Goal: Book appointment/travel/reservation

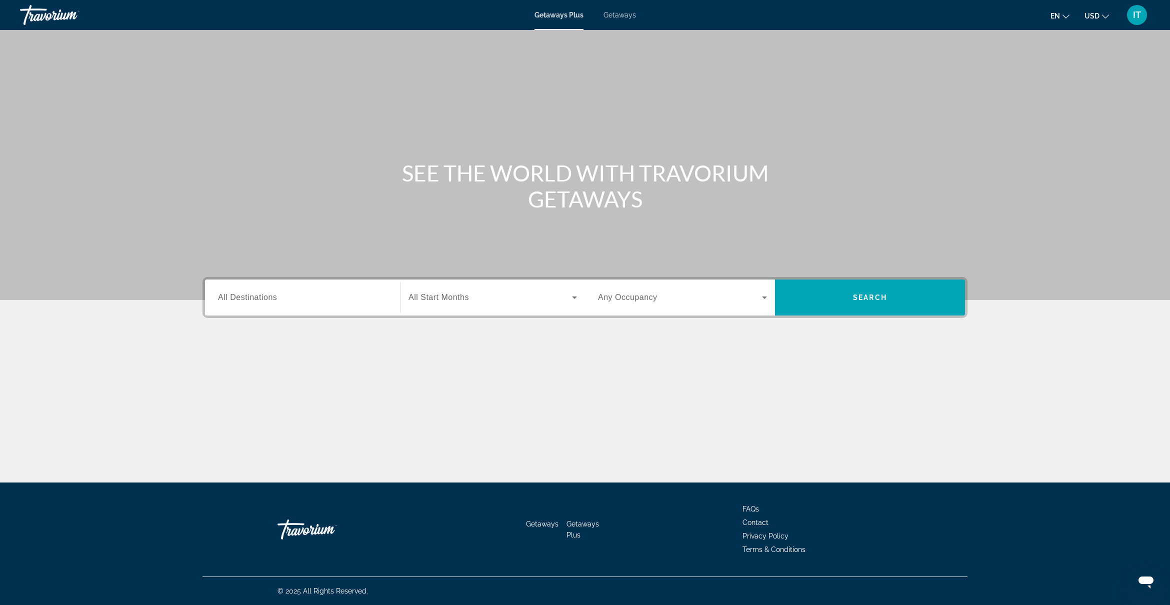
click at [373, 301] on input "Destination All Destinations" at bounding box center [302, 298] width 169 height 12
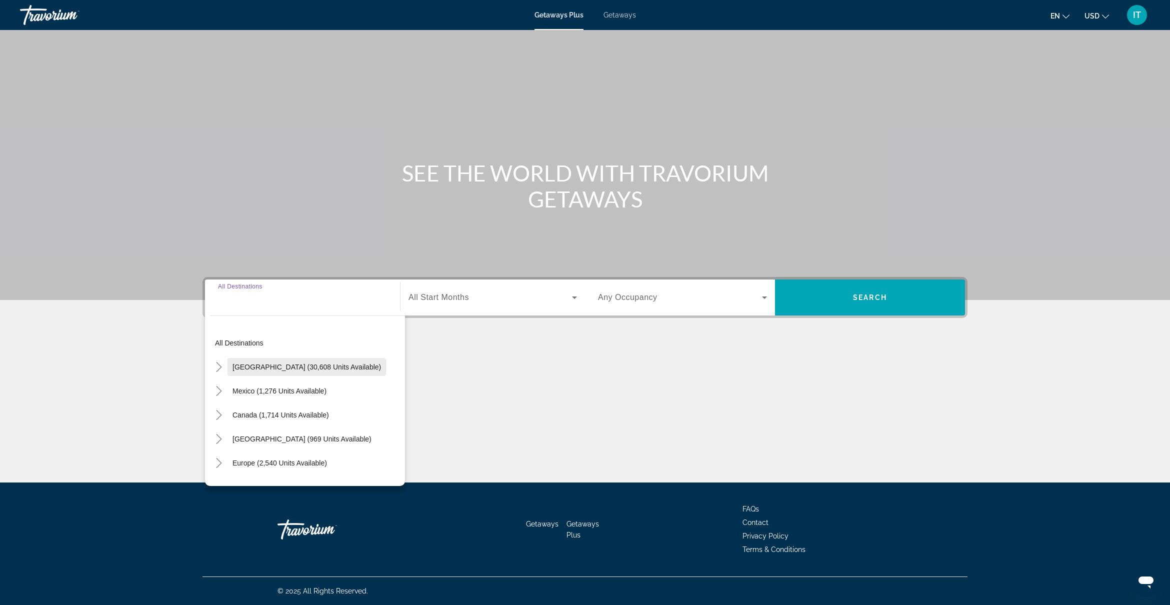
click at [335, 370] on span "[GEOGRAPHIC_DATA] (30,608 units available)" at bounding box center [306, 367] width 148 height 8
type input "**********"
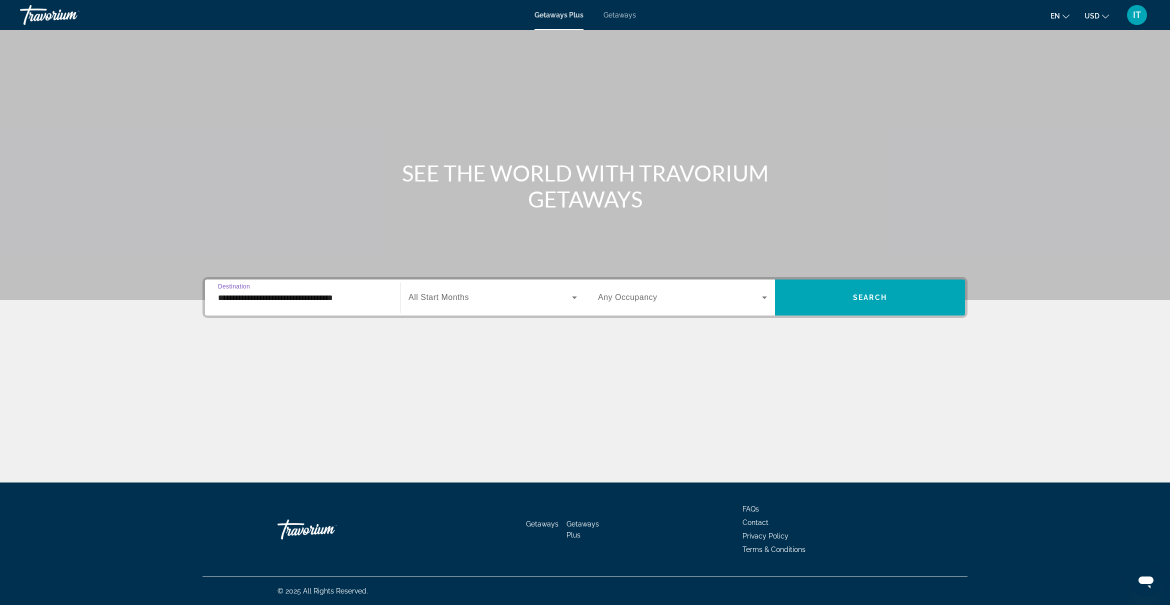
click at [436, 305] on div "Search widget" at bounding box center [492, 297] width 168 height 28
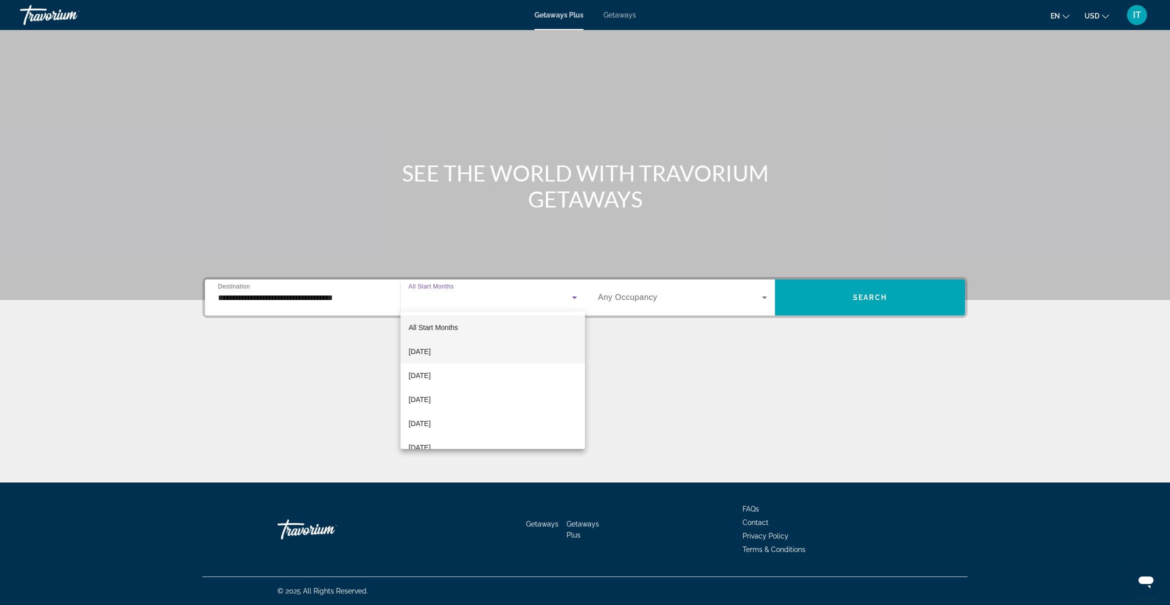
click at [430, 351] on span "[DATE]" at bounding box center [419, 351] width 22 height 12
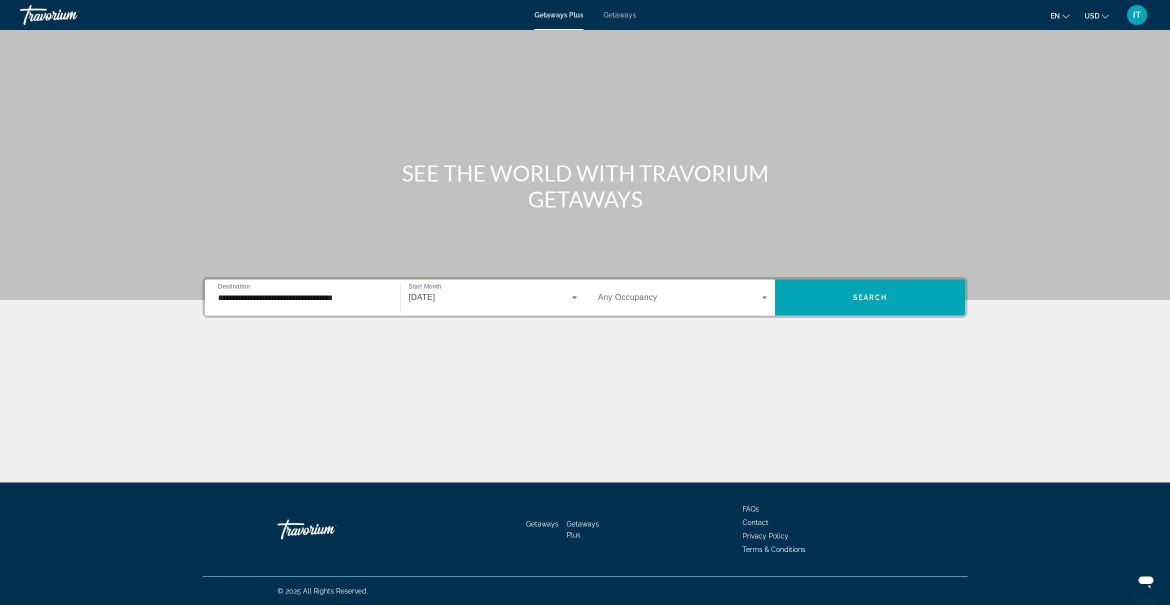
click at [620, 300] on span "Any Occupancy" at bounding box center [627, 297] width 59 height 8
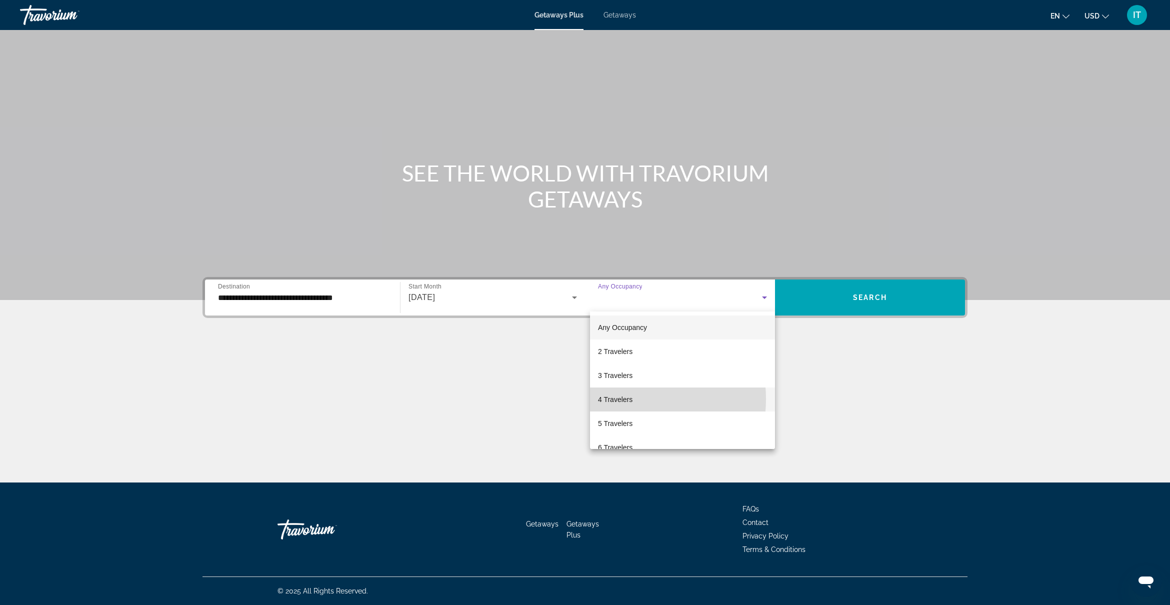
click at [619, 399] on span "4 Travelers" at bounding box center [615, 399] width 34 height 12
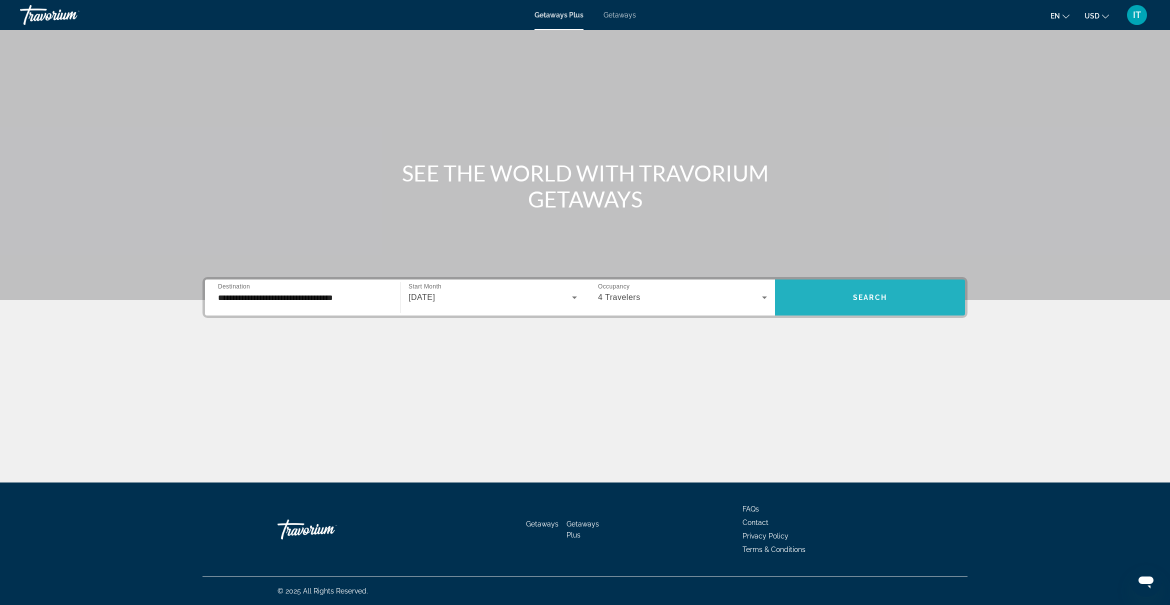
click at [838, 300] on span "Search widget" at bounding box center [870, 297] width 190 height 24
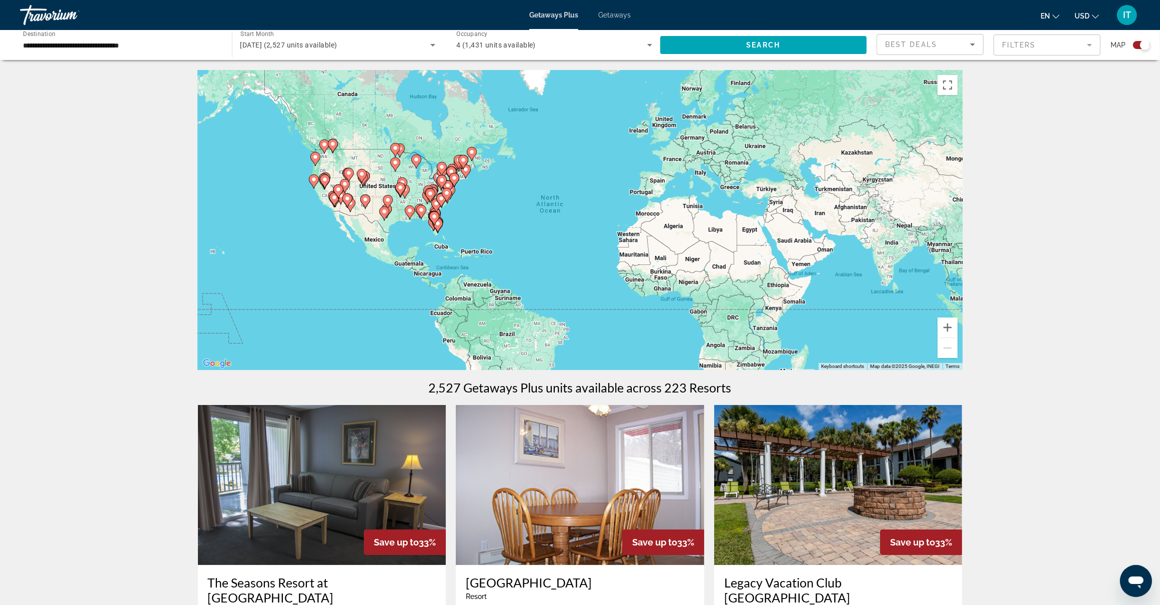
click at [417, 160] on image "Main content" at bounding box center [416, 159] width 6 height 6
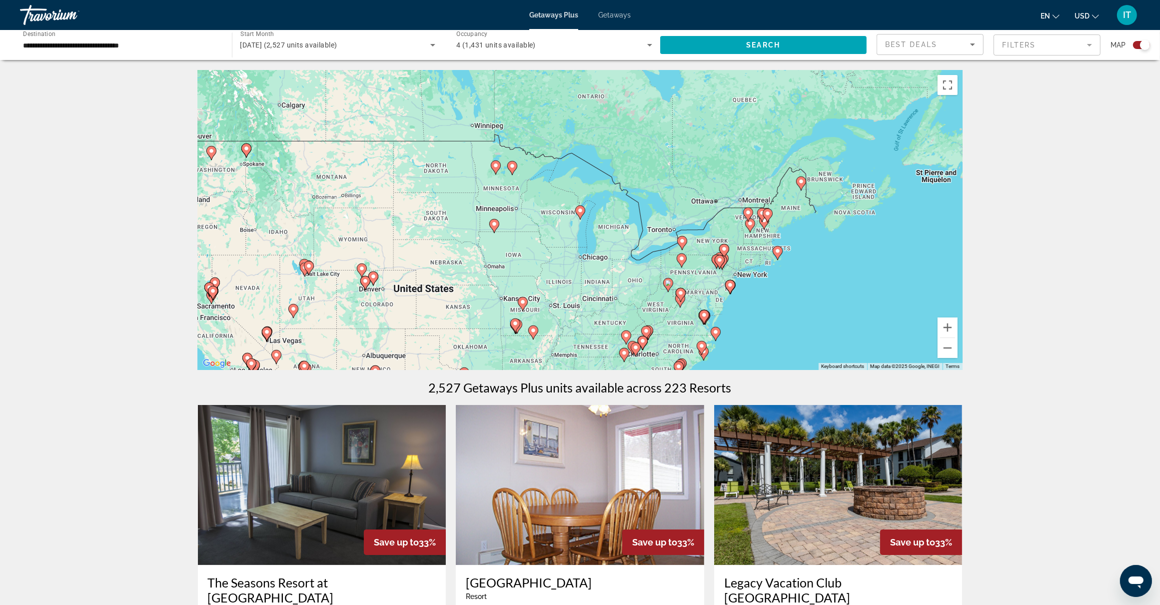
click at [684, 240] on image "Main content" at bounding box center [682, 241] width 6 height 6
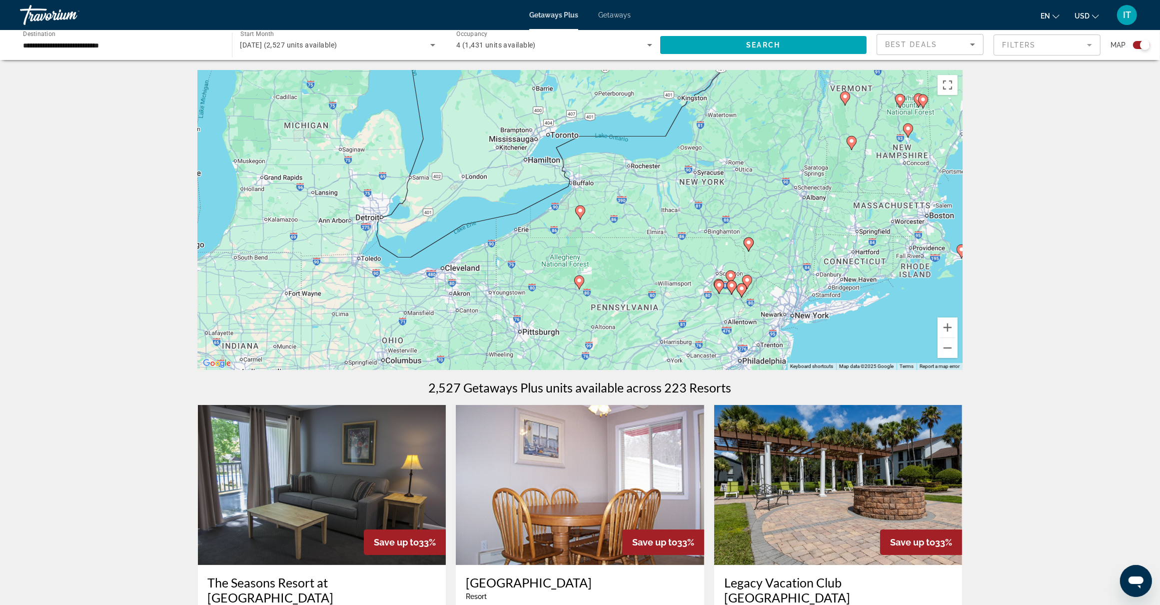
click at [579, 210] on image "Main content" at bounding box center [580, 210] width 6 height 6
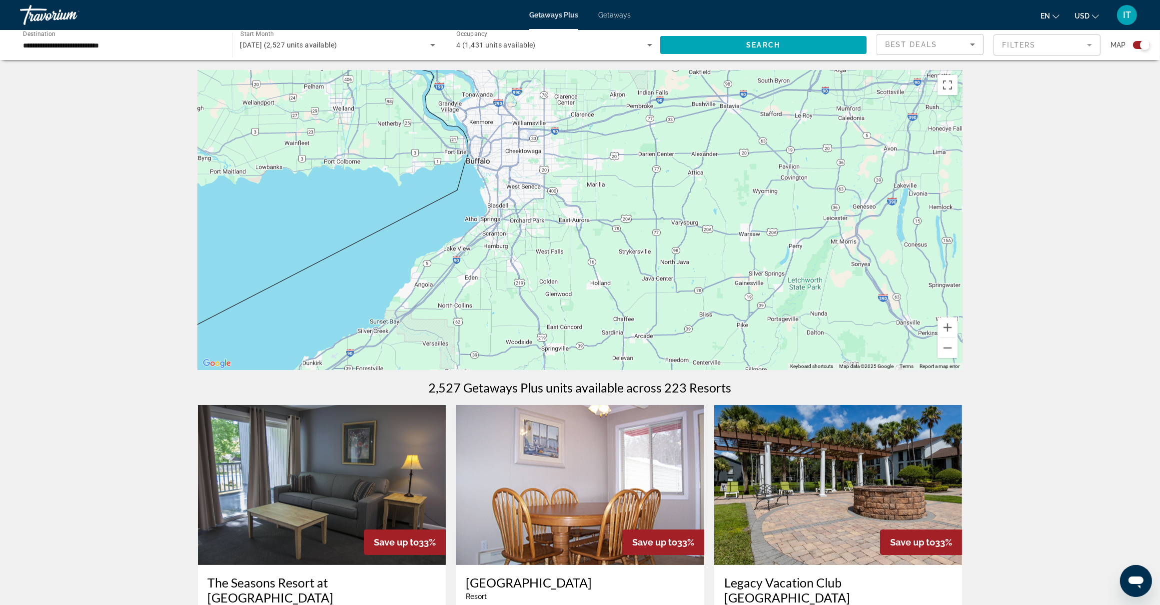
drag, startPoint x: 643, startPoint y: 157, endPoint x: 618, endPoint y: 396, distance: 240.3
click at [943, 350] on button "Zoom out" at bounding box center [948, 348] width 20 height 20
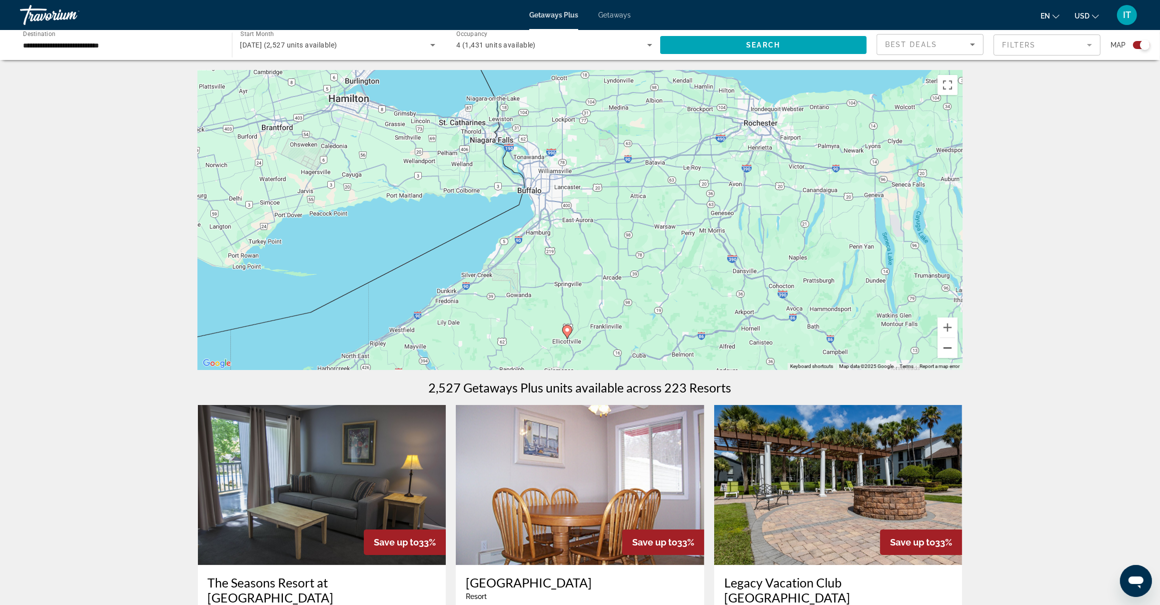
click at [943, 350] on button "Zoom out" at bounding box center [948, 348] width 20 height 20
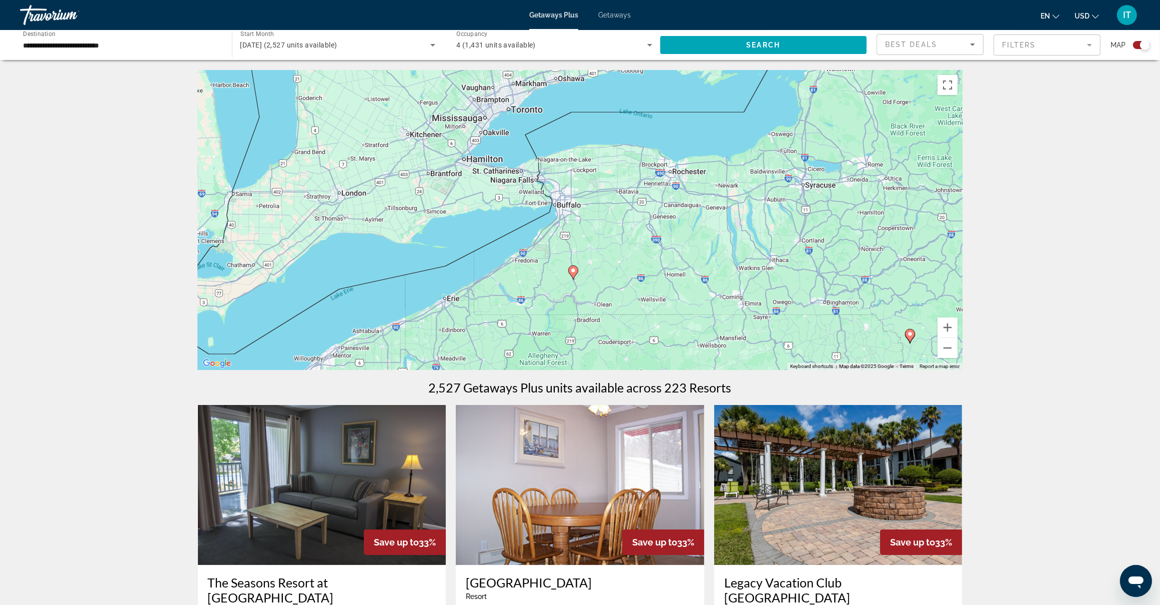
click at [911, 339] on icon "Main content" at bounding box center [909, 335] width 9 height 13
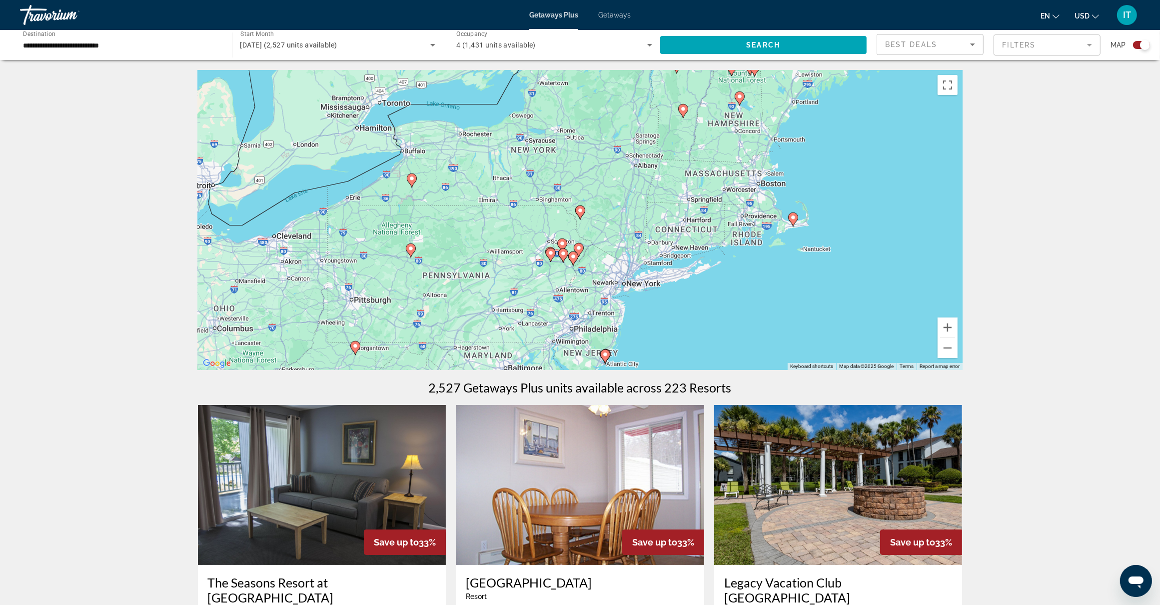
click at [792, 221] on icon "Main content" at bounding box center [792, 219] width 9 height 13
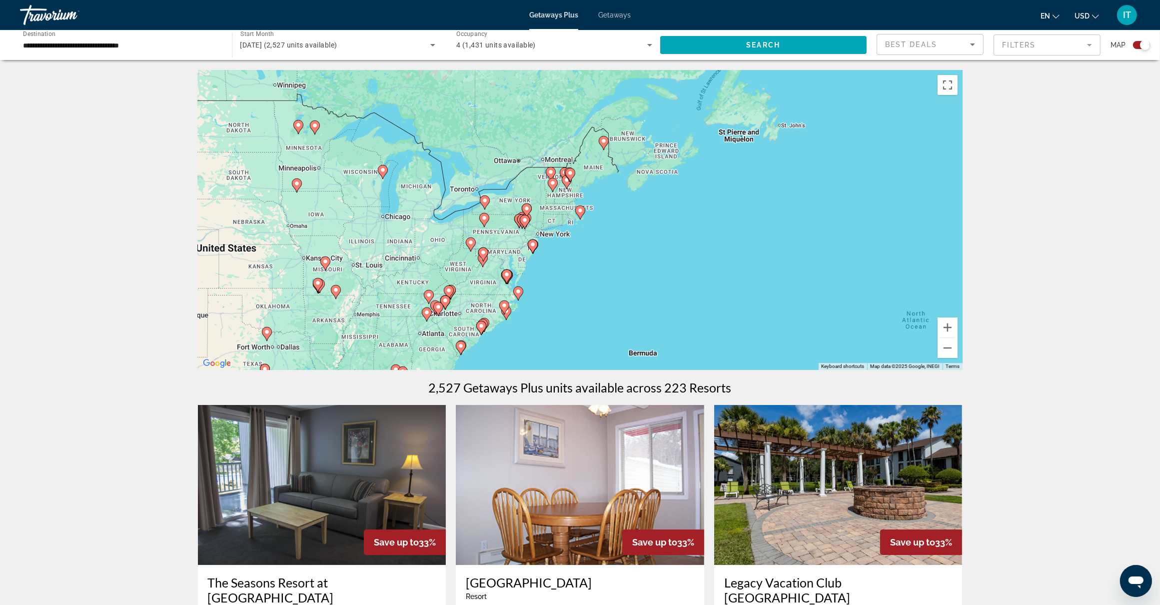
click at [578, 211] on image "Main content" at bounding box center [580, 210] width 6 height 6
type input "**********"
click at [578, 211] on image "Main content" at bounding box center [580, 210] width 6 height 6
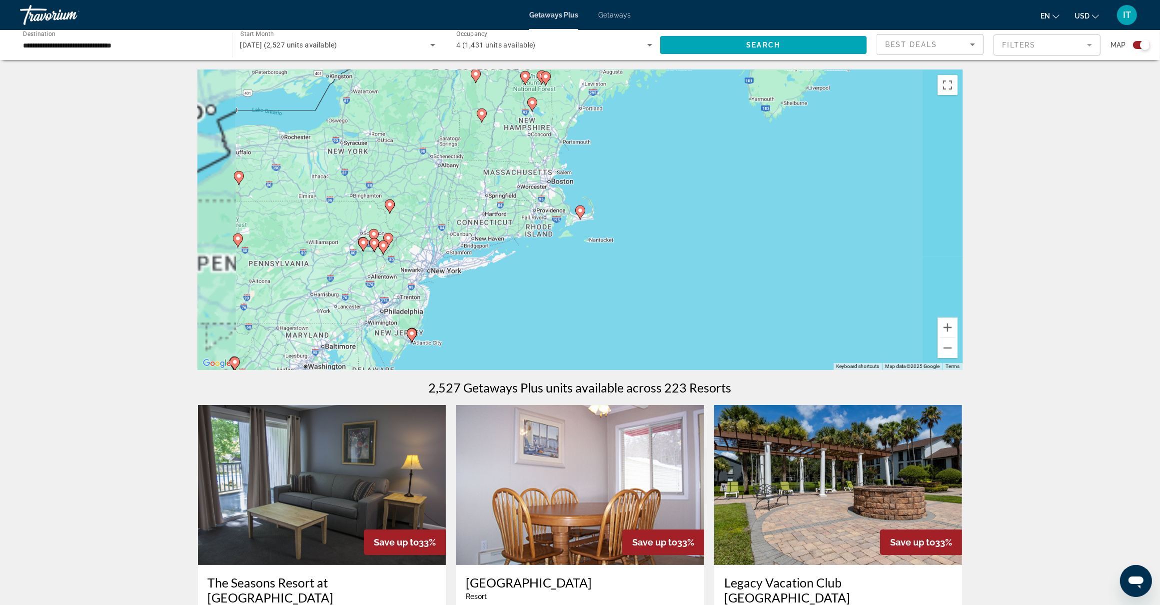
click at [578, 211] on image "Main content" at bounding box center [580, 210] width 6 height 6
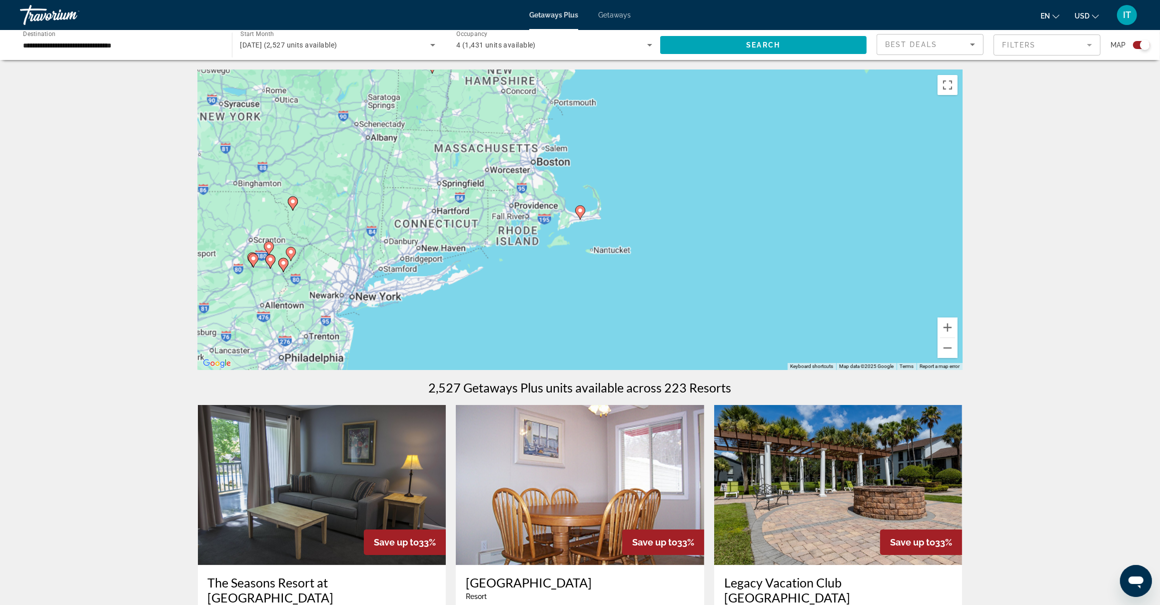
click at [578, 211] on image "Main content" at bounding box center [580, 210] width 6 height 6
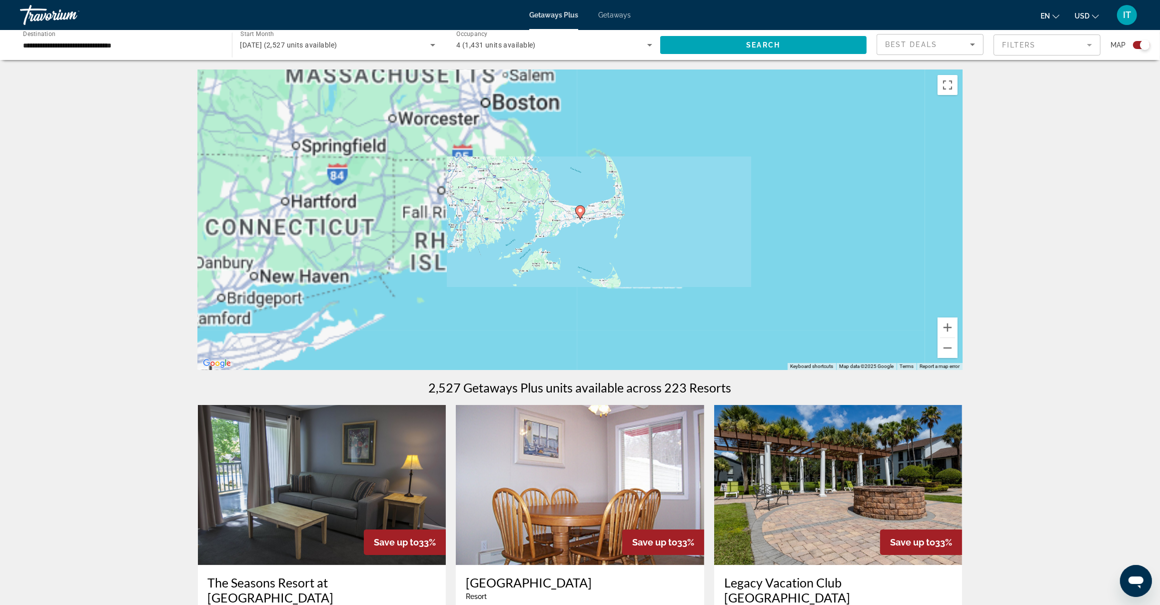
click at [578, 211] on image "Main content" at bounding box center [580, 210] width 6 height 6
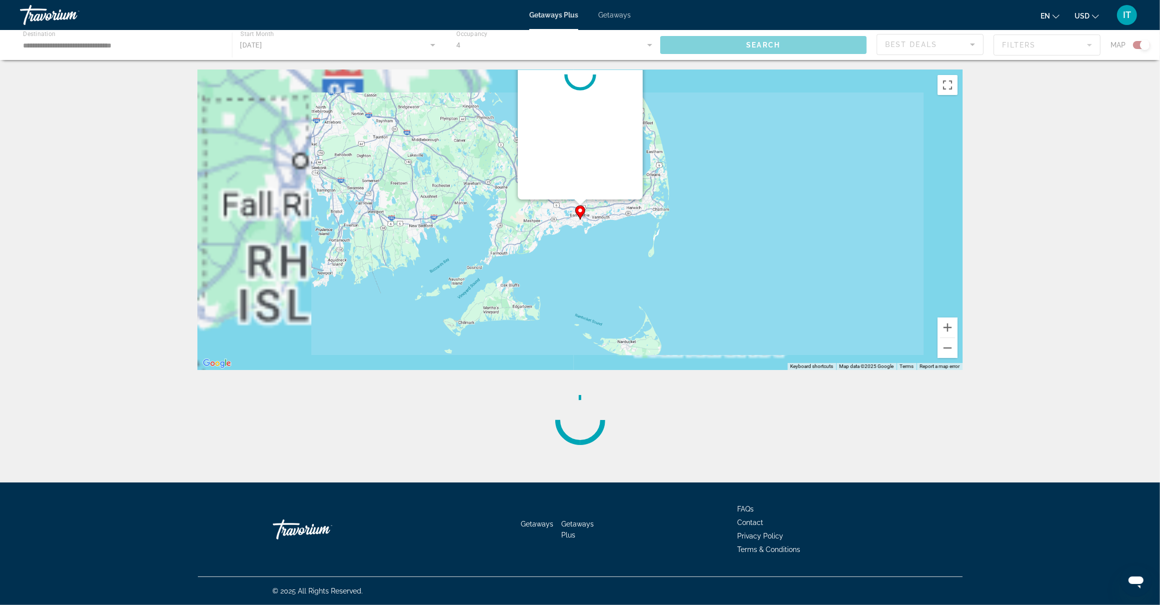
click at [578, 211] on div "To activate drag with keyboard, press Alt + Enter. Once in keyboard drag state,…" at bounding box center [580, 220] width 765 height 300
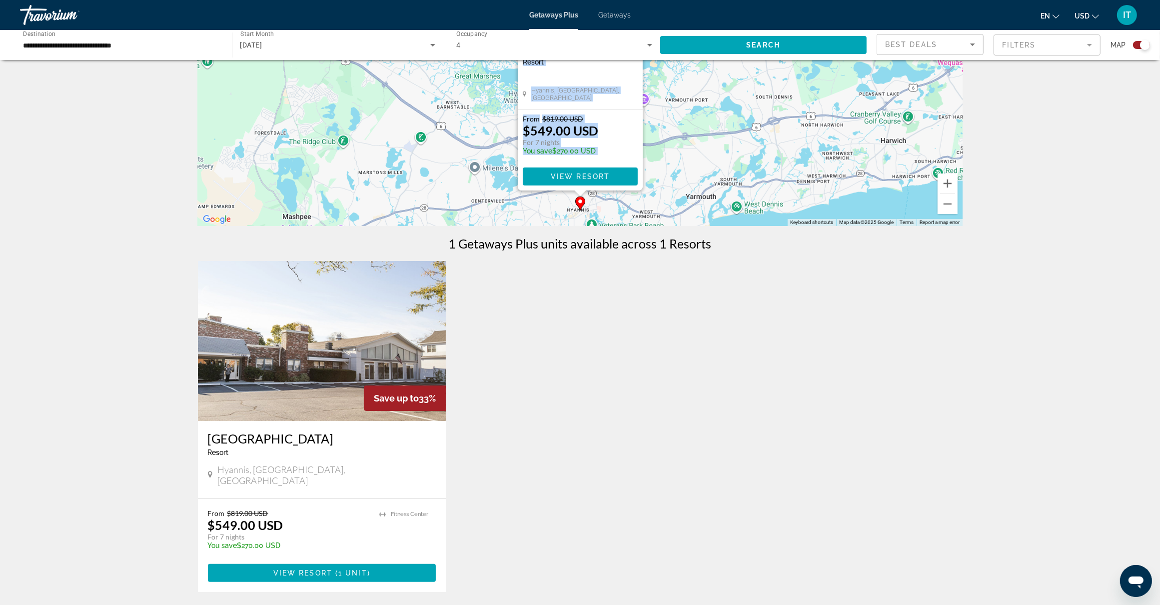
scroll to position [187, 0]
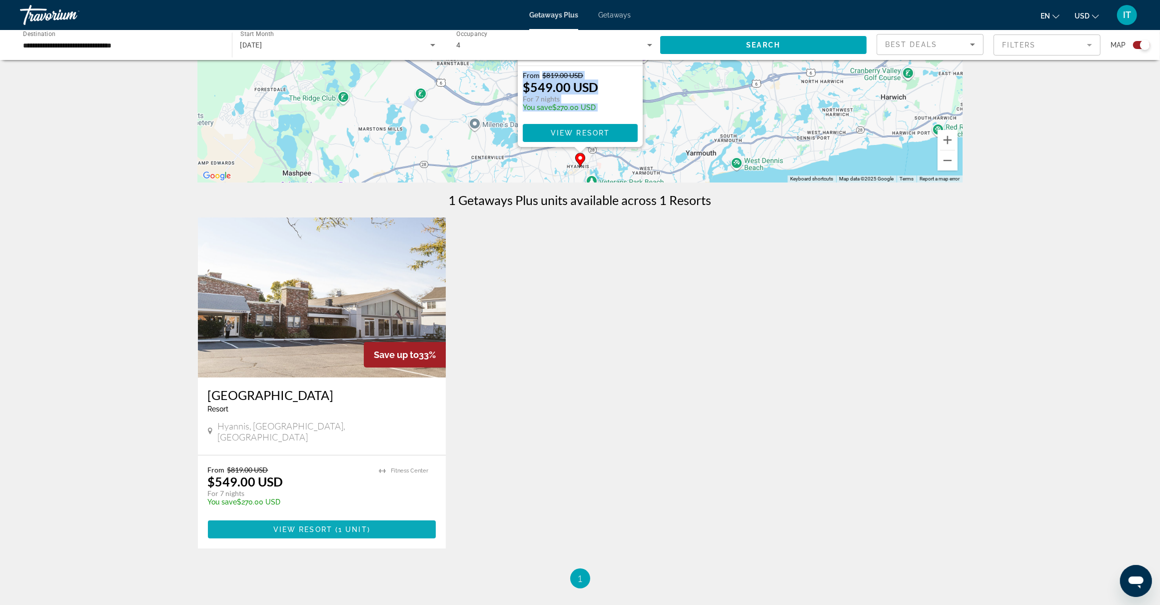
click at [304, 525] on span "View Resort" at bounding box center [302, 529] width 59 height 8
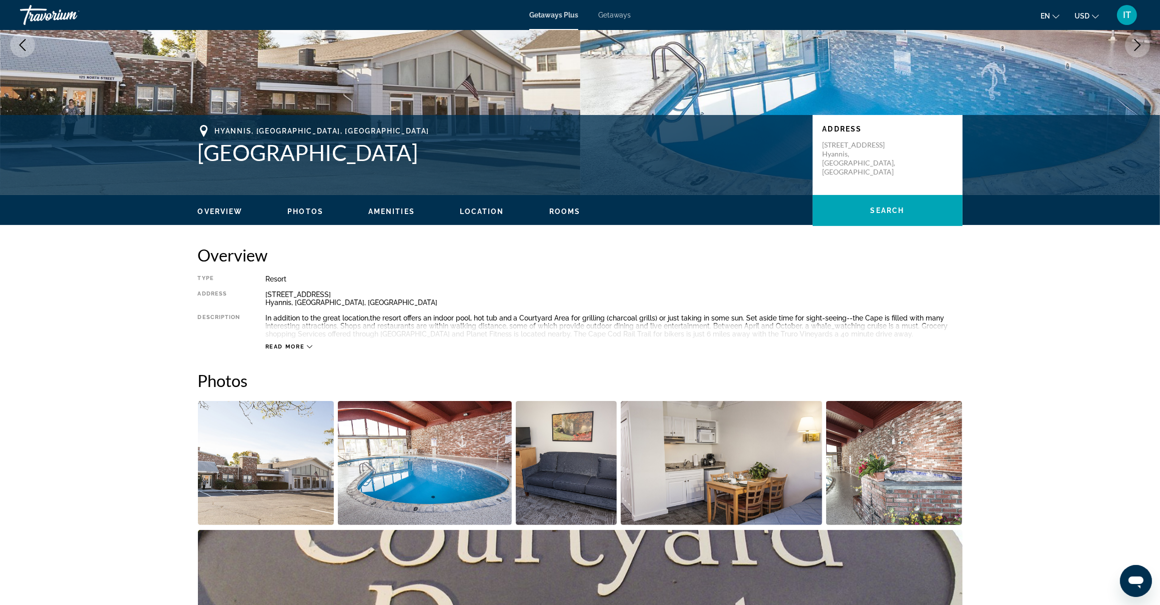
scroll to position [187, 0]
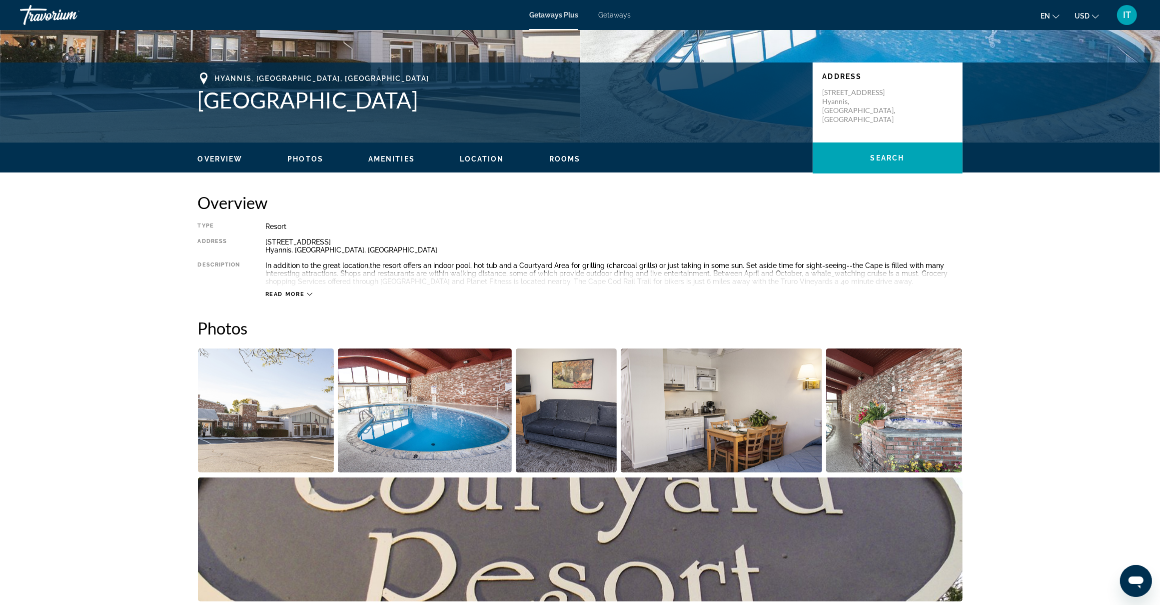
click at [904, 406] on img "Open full-screen image slider" at bounding box center [894, 410] width 136 height 124
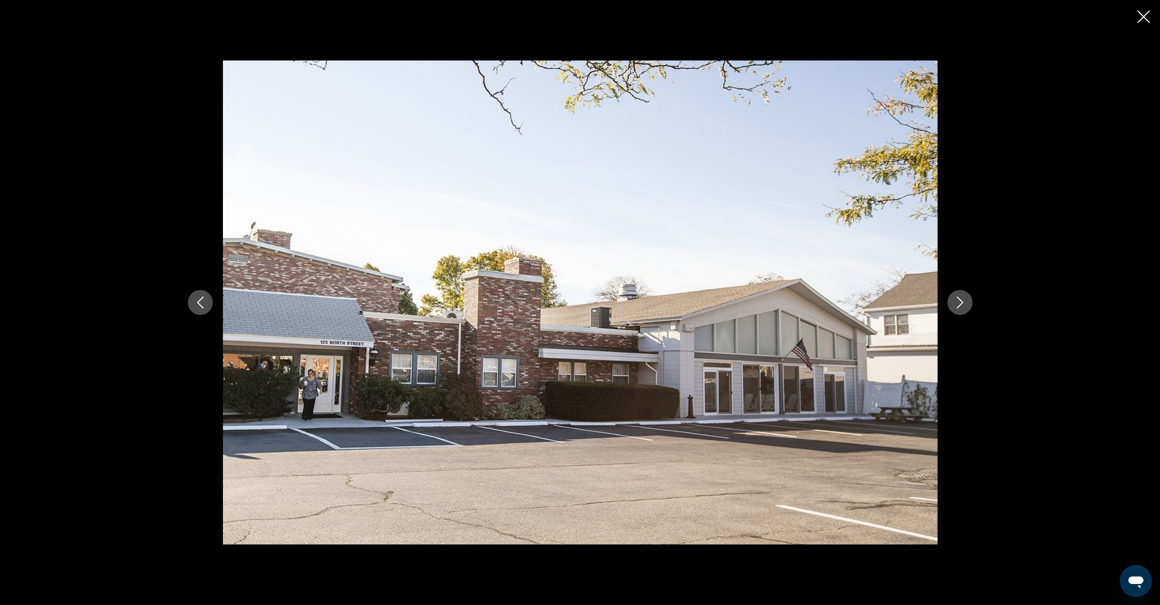
click at [960, 305] on icon "Next image" at bounding box center [960, 302] width 6 height 12
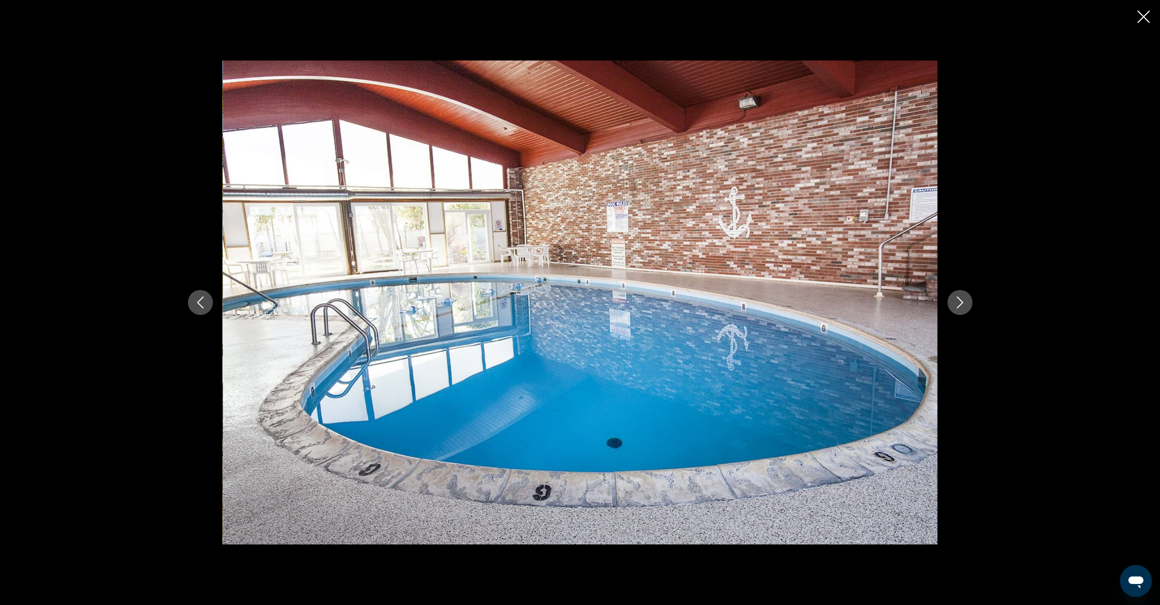
click at [960, 305] on icon "Next image" at bounding box center [960, 302] width 6 height 12
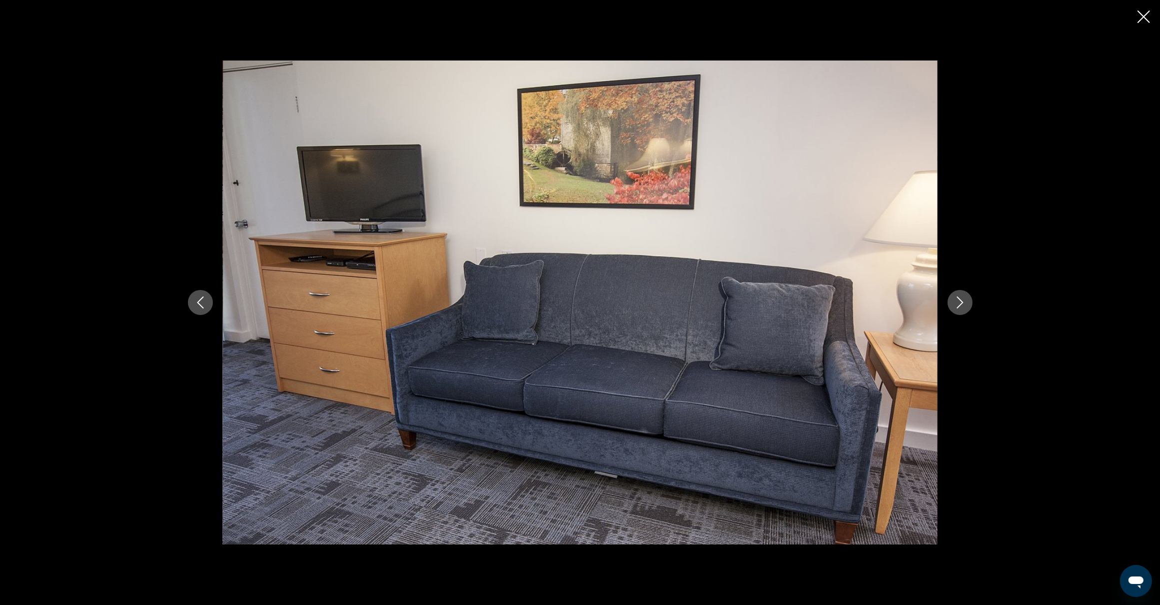
click at [960, 305] on icon "Next image" at bounding box center [960, 302] width 6 height 12
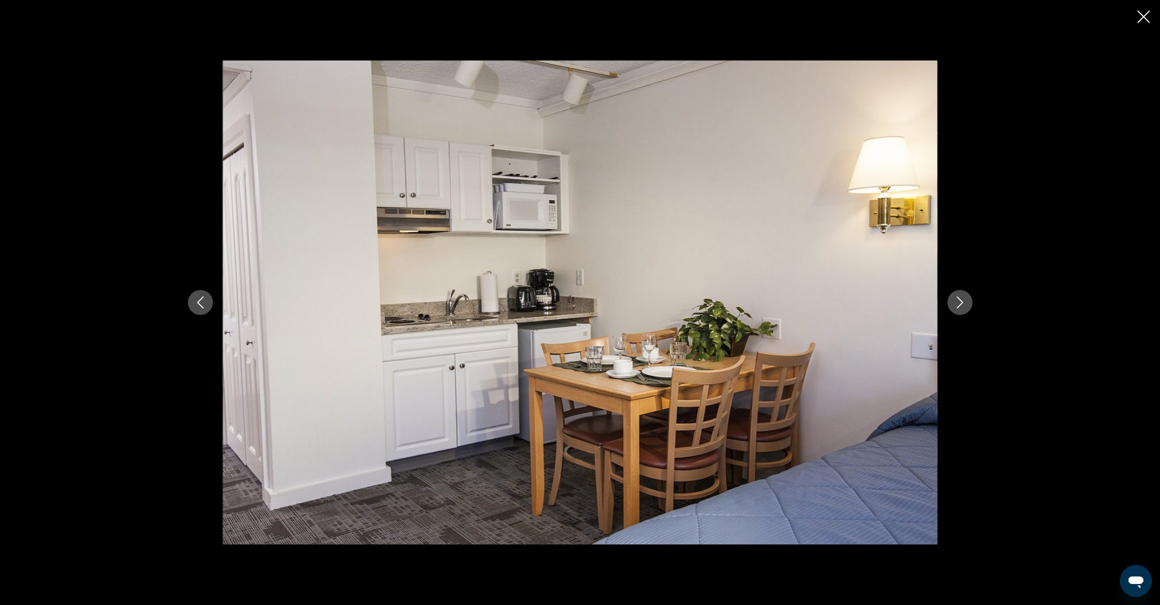
click at [960, 305] on icon "Next image" at bounding box center [960, 302] width 6 height 12
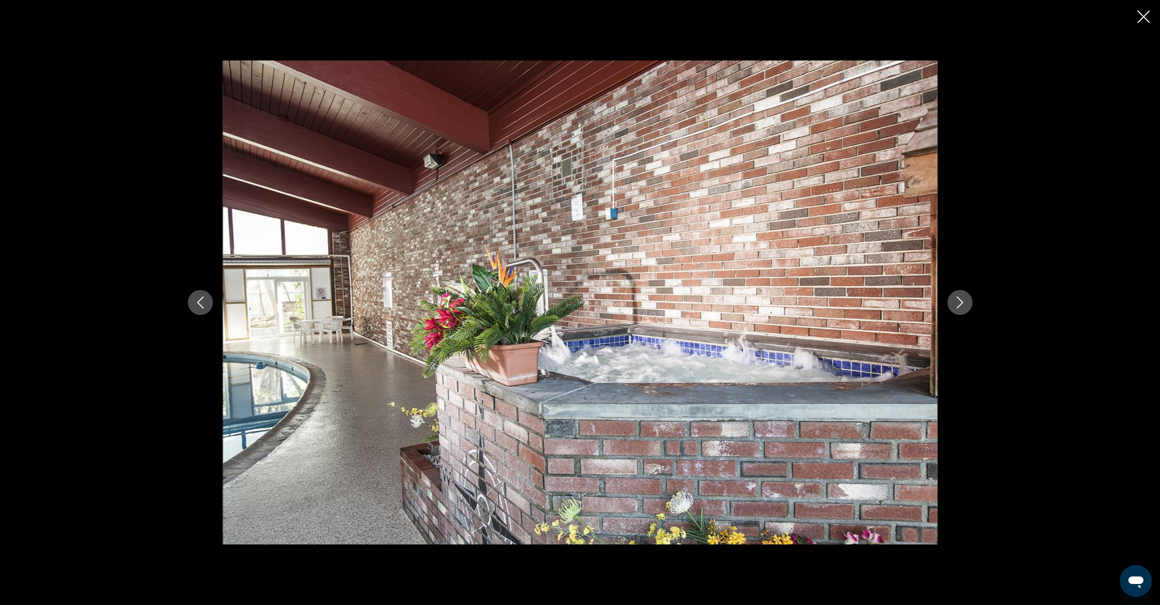
click at [960, 305] on icon "Next image" at bounding box center [960, 302] width 6 height 12
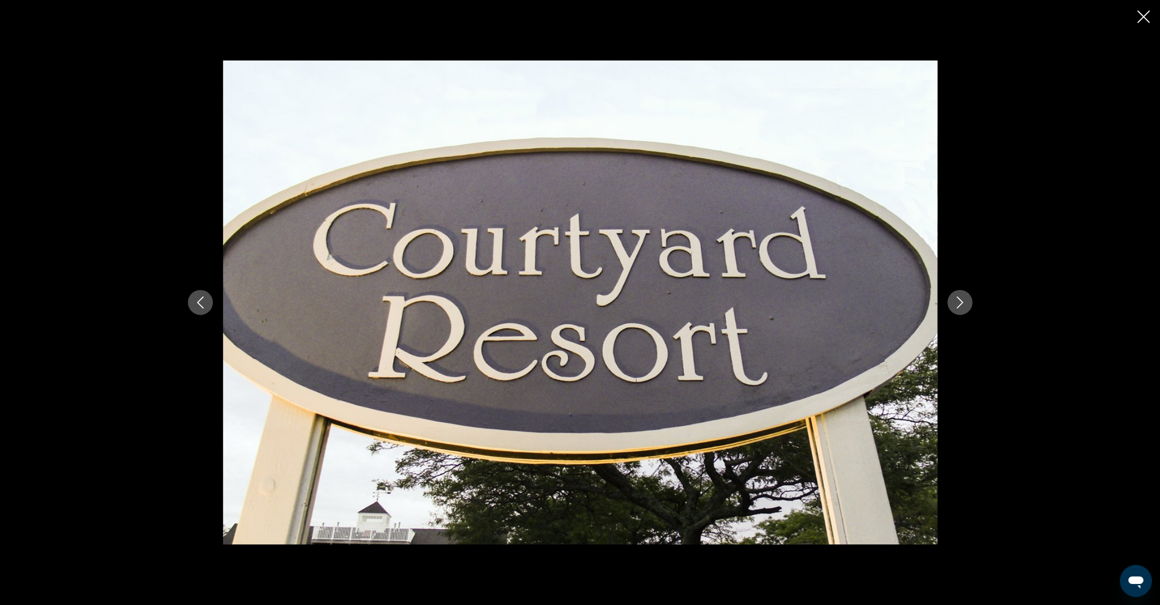
drag, startPoint x: 202, startPoint y: 310, endPoint x: 225, endPoint y: 306, distance: 22.8
click at [202, 310] on button "Previous image" at bounding box center [200, 302] width 25 height 25
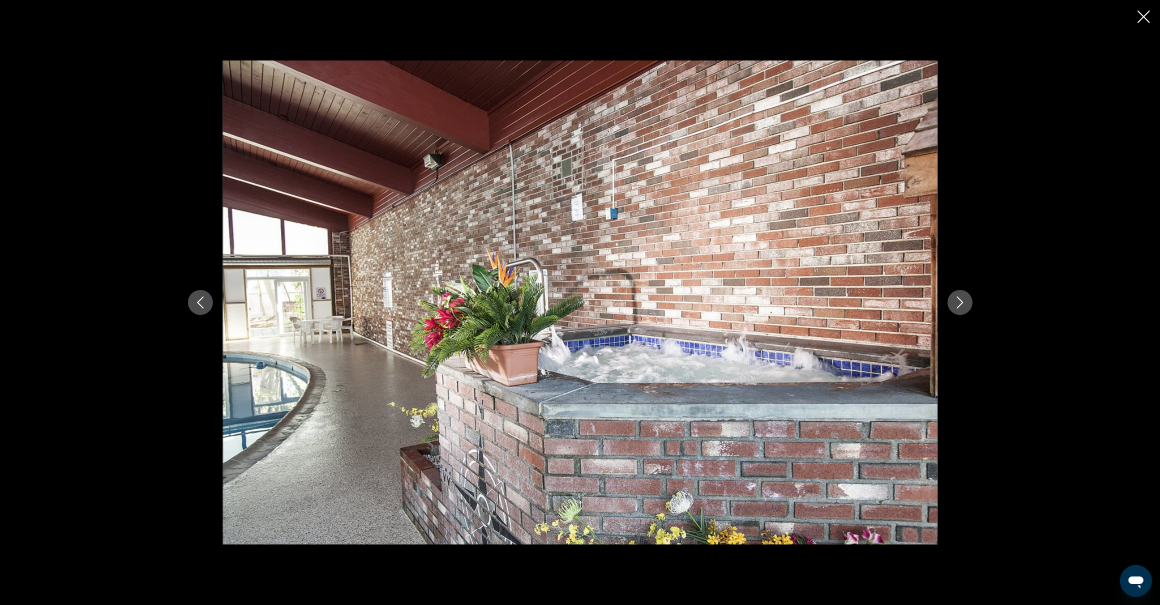
click at [956, 303] on icon "Next image" at bounding box center [960, 302] width 12 height 12
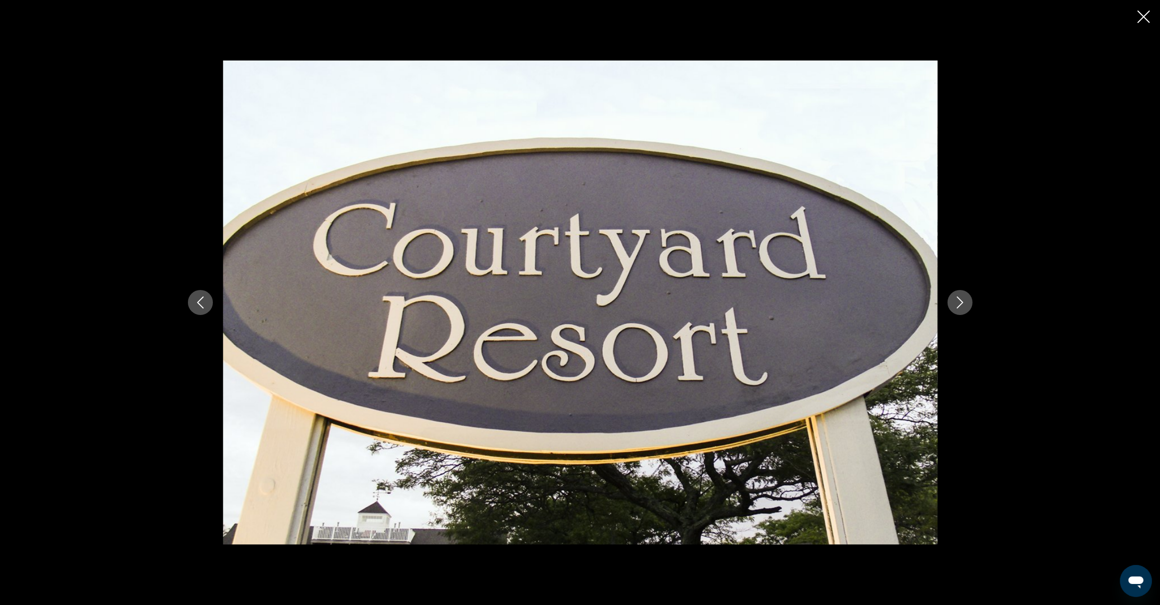
click at [956, 303] on icon "Next image" at bounding box center [960, 302] width 12 height 12
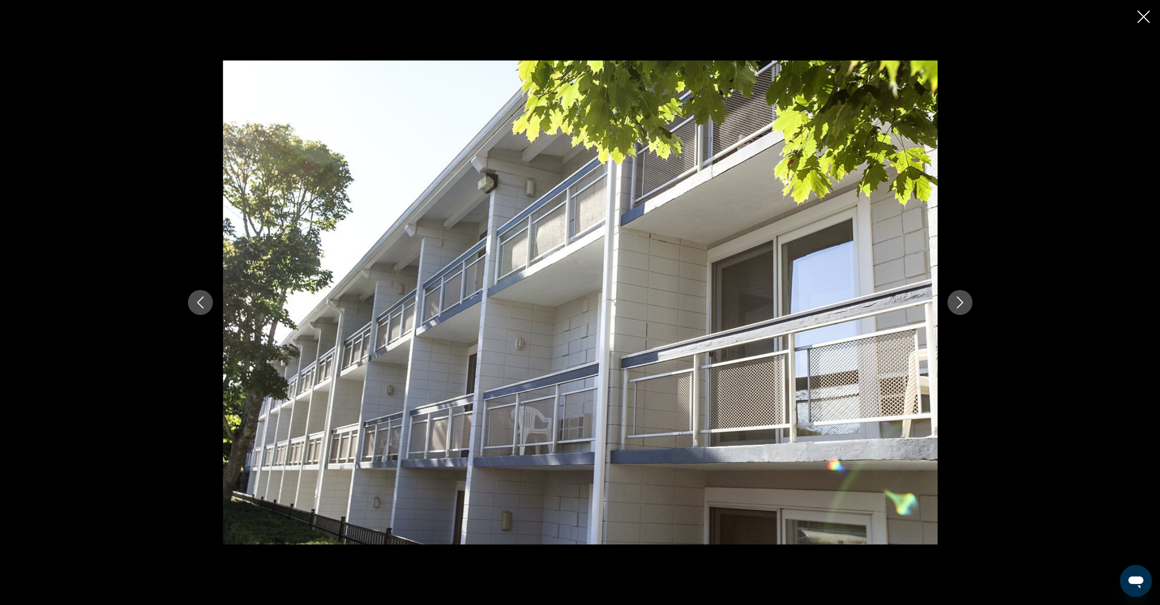
click at [956, 303] on icon "Next image" at bounding box center [960, 302] width 12 height 12
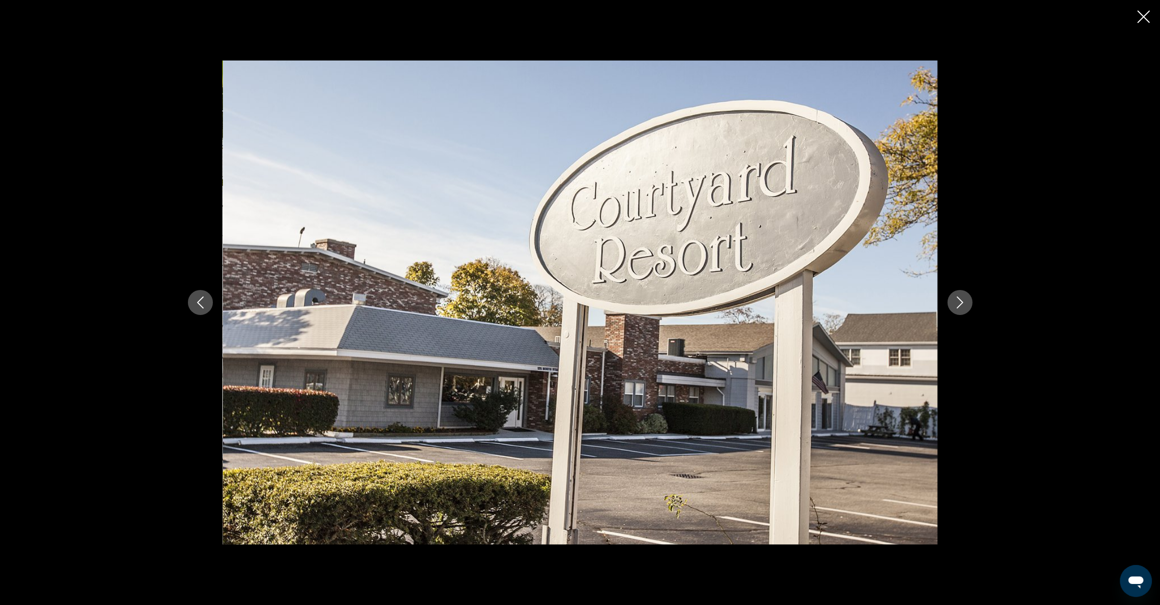
click at [956, 303] on icon "Next image" at bounding box center [960, 302] width 12 height 12
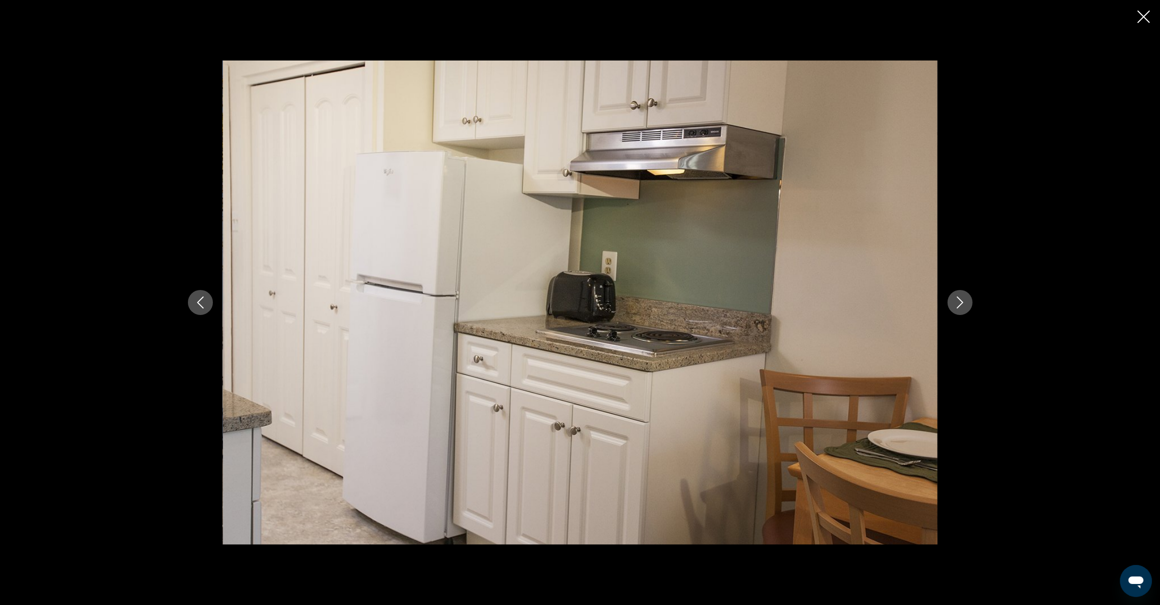
click at [956, 303] on icon "Next image" at bounding box center [960, 302] width 12 height 12
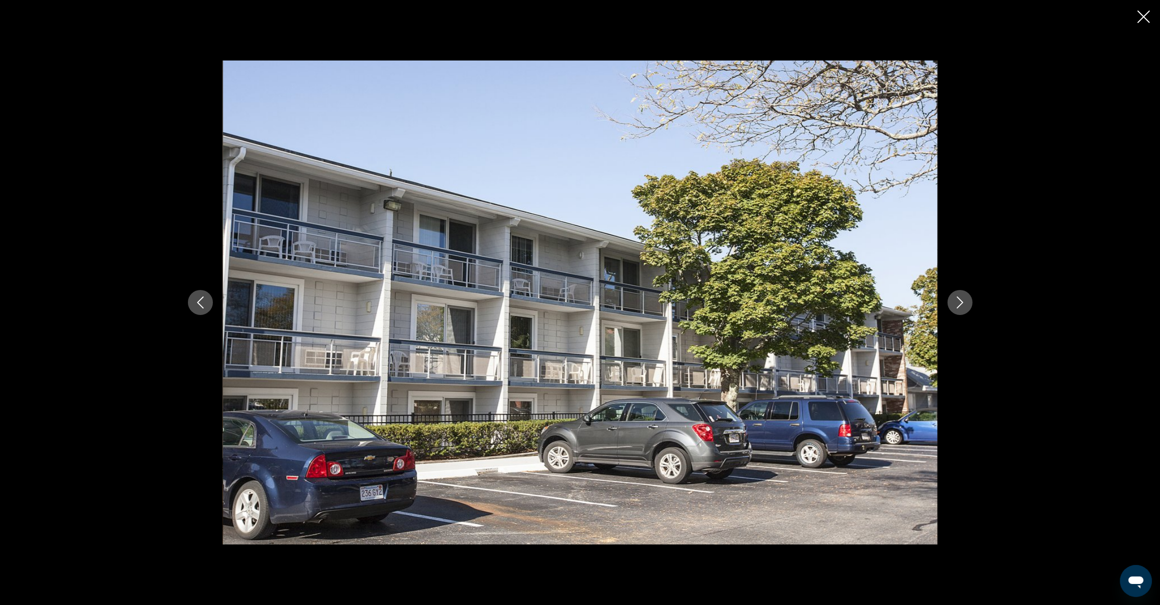
click at [956, 303] on icon "Next image" at bounding box center [960, 302] width 12 height 12
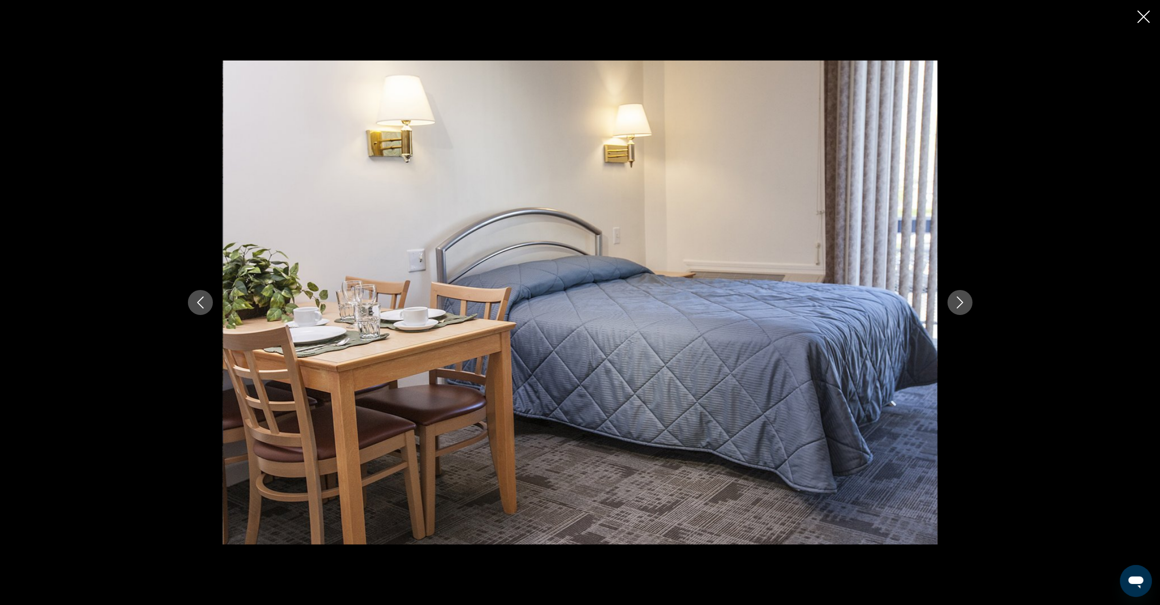
click at [956, 303] on icon "Next image" at bounding box center [960, 302] width 12 height 12
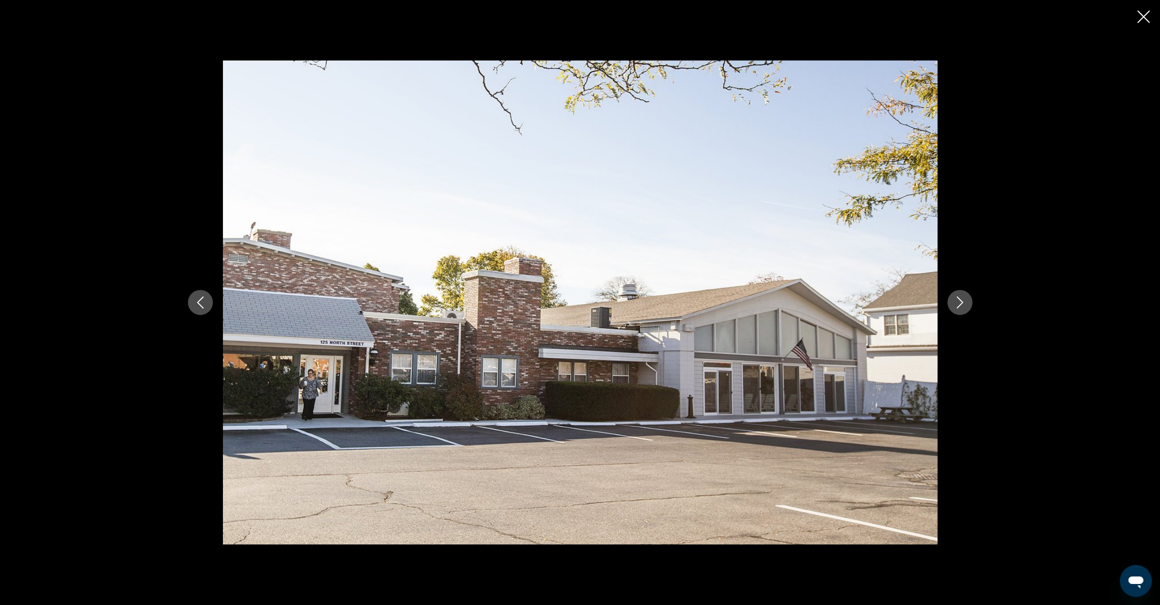
click at [956, 303] on icon "Next image" at bounding box center [960, 302] width 12 height 12
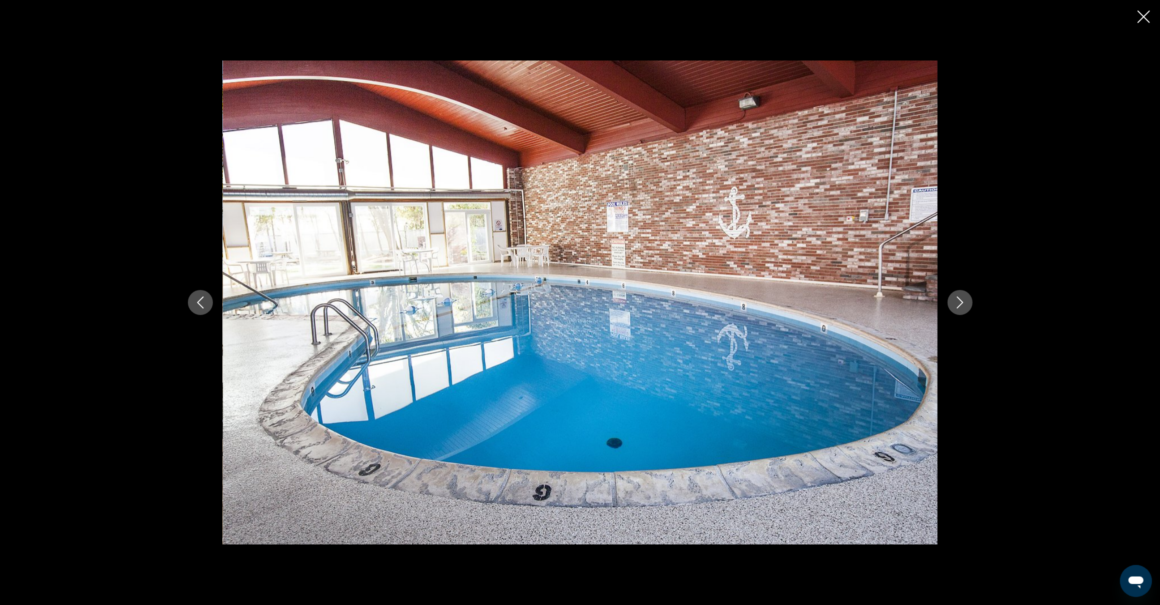
click at [1146, 20] on icon "Close slideshow" at bounding box center [1144, 16] width 12 height 12
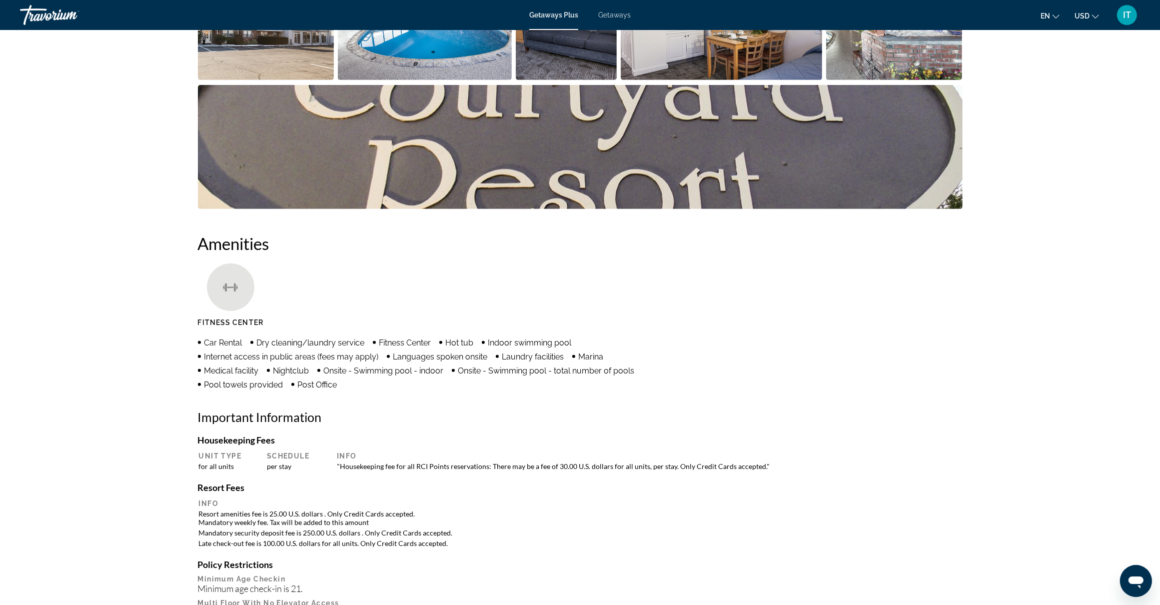
scroll to position [750, 0]
